Goal: Task Accomplishment & Management: Use online tool/utility

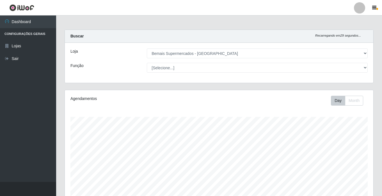
select select "250"
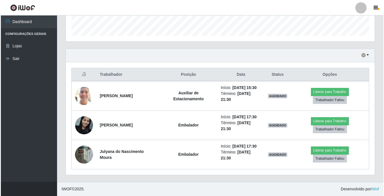
scroll to position [117, 309]
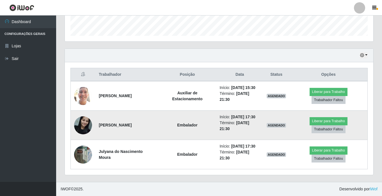
click at [80, 123] on img at bounding box center [83, 125] width 18 height 24
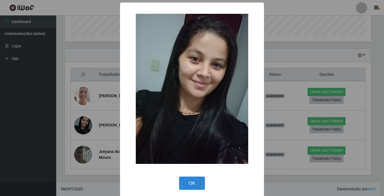
click at [170, 115] on img at bounding box center [192, 89] width 112 height 150
click at [83, 150] on div "× OK Cancel" at bounding box center [192, 98] width 384 height 196
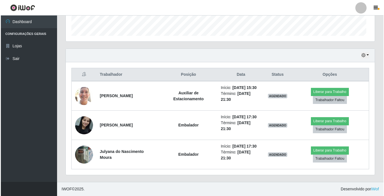
scroll to position [117, 309]
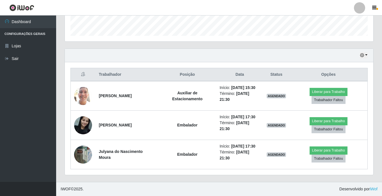
click at [83, 150] on img at bounding box center [83, 154] width 18 height 24
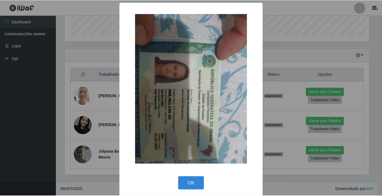
scroll to position [117, 306]
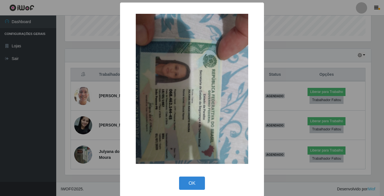
click at [98, 161] on div "× OK Cancel" at bounding box center [192, 98] width 384 height 196
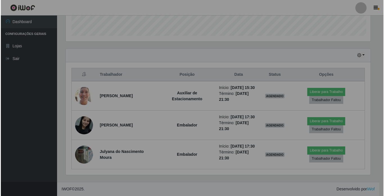
scroll to position [117, 309]
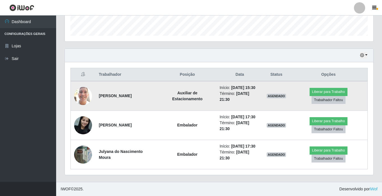
click at [86, 96] on img at bounding box center [83, 96] width 18 height 24
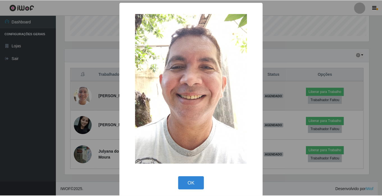
scroll to position [117, 306]
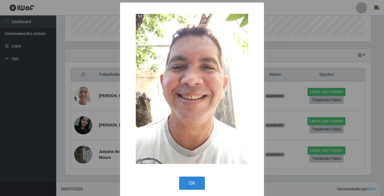
click at [173, 103] on img at bounding box center [192, 89] width 112 height 150
click at [72, 115] on div "× OK Cancel" at bounding box center [192, 98] width 384 height 196
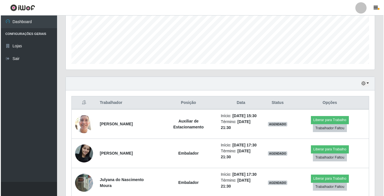
scroll to position [165, 0]
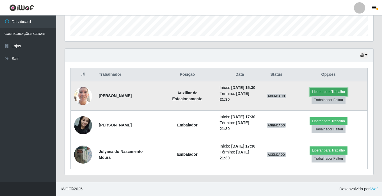
click at [332, 92] on button "Liberar para Trabalho" at bounding box center [329, 92] width 38 height 8
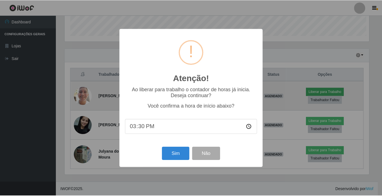
scroll to position [117, 306]
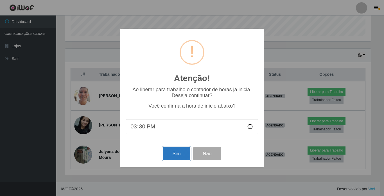
click at [179, 150] on button "Sim" at bounding box center [176, 153] width 27 height 13
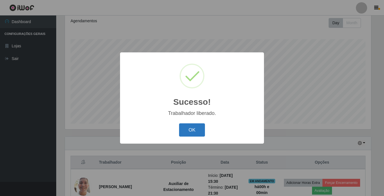
click at [190, 127] on button "OK" at bounding box center [192, 129] width 26 height 13
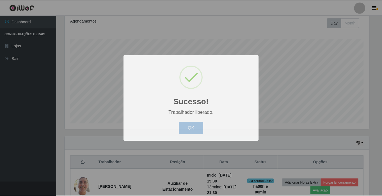
scroll to position [117, 309]
